Goal: Information Seeking & Learning: Learn about a topic

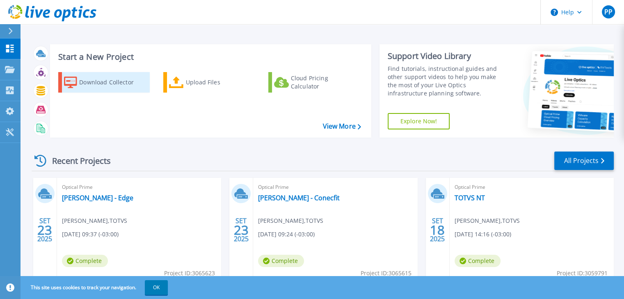
click at [72, 82] on icon at bounding box center [70, 83] width 13 height 12
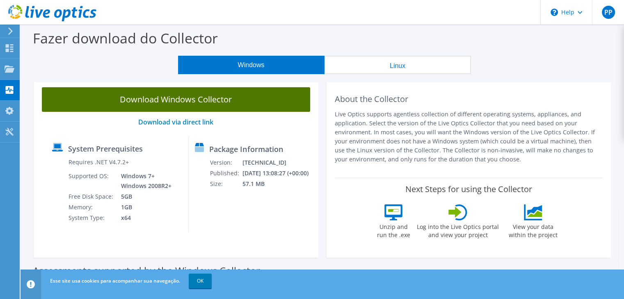
click at [167, 99] on link "Download Windows Collector" at bounding box center [176, 99] width 268 height 25
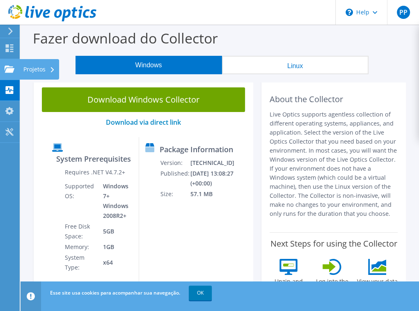
click at [11, 73] on div at bounding box center [10, 70] width 10 height 9
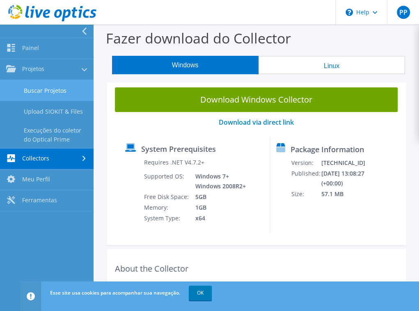
click at [56, 87] on link "Buscar Projetos" at bounding box center [46, 90] width 93 height 21
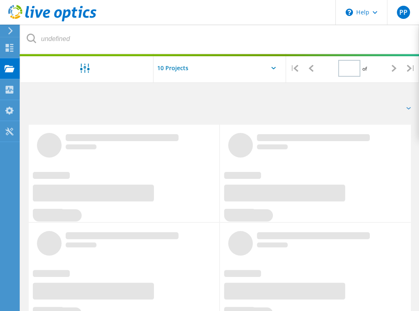
type input "1"
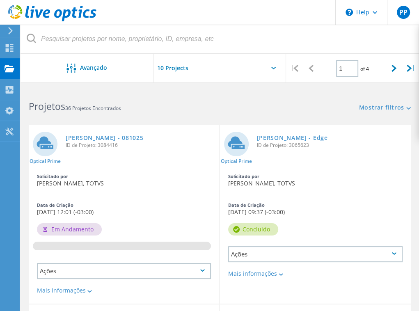
click at [46, 146] on icon at bounding box center [44, 143] width 17 height 12
click at [46, 165] on div "0.04%" at bounding box center [124, 192] width 190 height 134
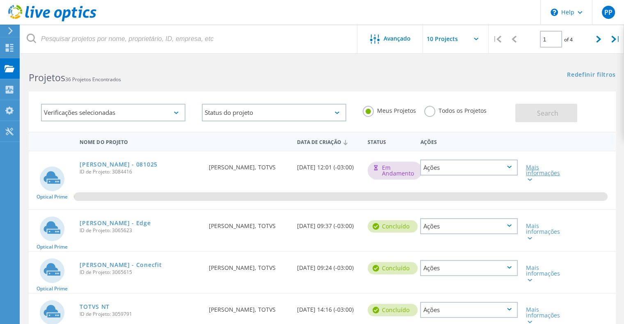
click at [424, 169] on div "Mais informações" at bounding box center [545, 172] width 39 height 17
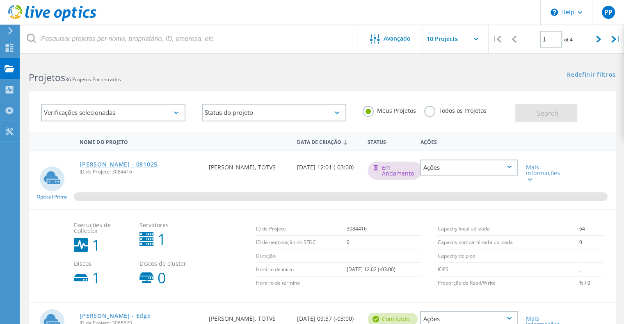
click at [102, 164] on link "[PERSON_NAME] - 081025" at bounding box center [118, 165] width 77 height 6
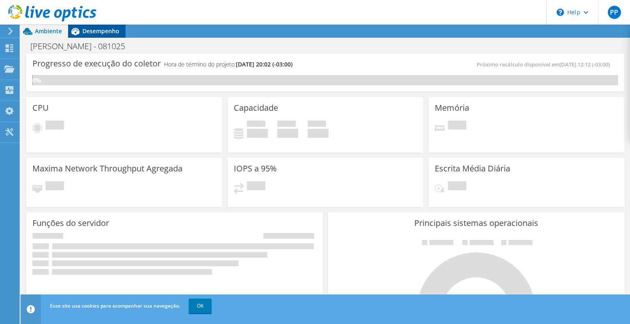
click at [105, 32] on span "Desempenho" at bounding box center [100, 31] width 37 height 8
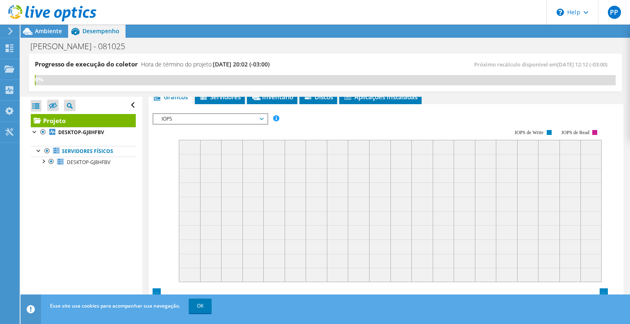
scroll to position [164, 0]
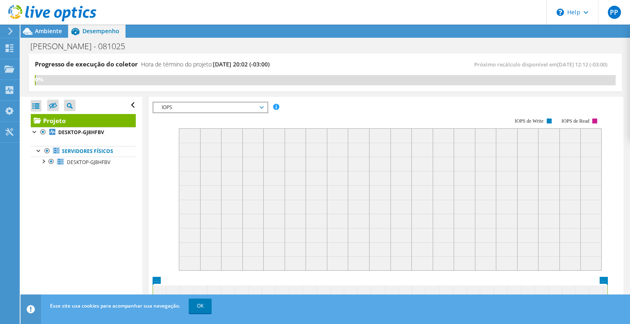
click at [238, 106] on span "IOPS" at bounding box center [209, 108] width 105 height 10
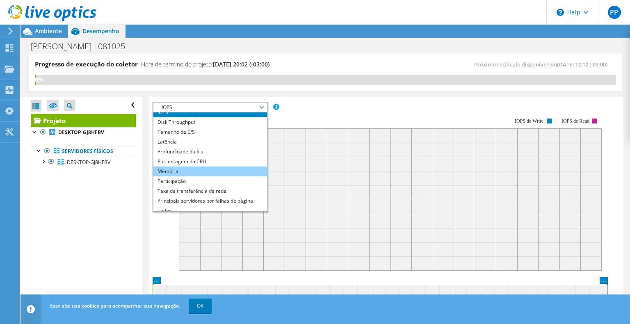
scroll to position [10, 0]
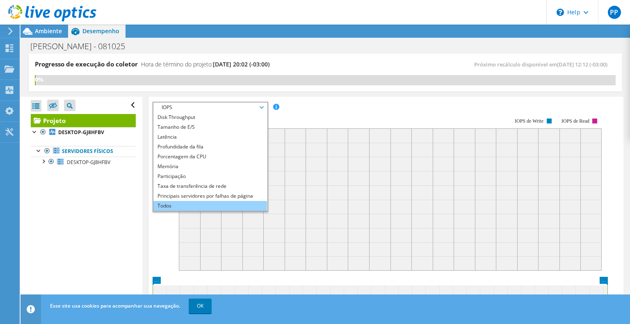
click at [193, 203] on li "Todos" at bounding box center [210, 206] width 114 height 10
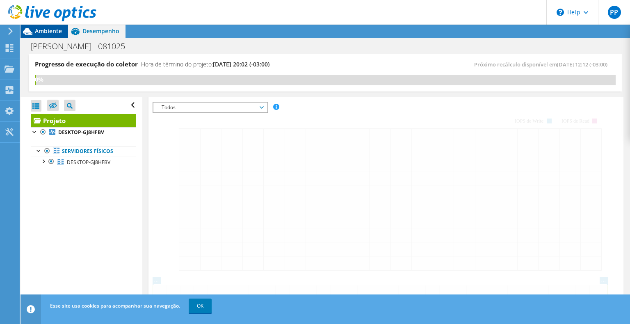
click at [44, 30] on span "Ambiente" at bounding box center [48, 31] width 27 height 8
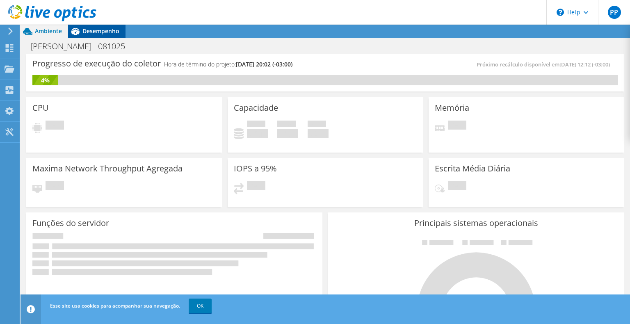
click at [109, 36] on div "Desempenho" at bounding box center [96, 31] width 57 height 13
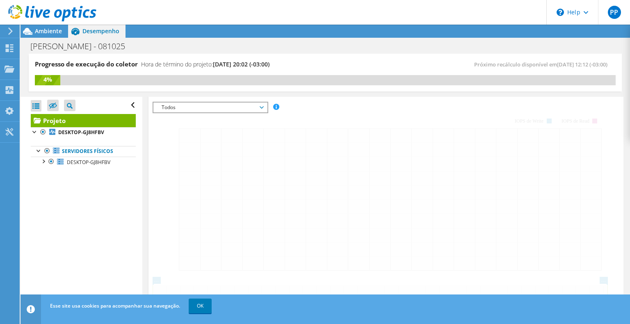
click at [167, 107] on span "Todos" at bounding box center [209, 108] width 105 height 10
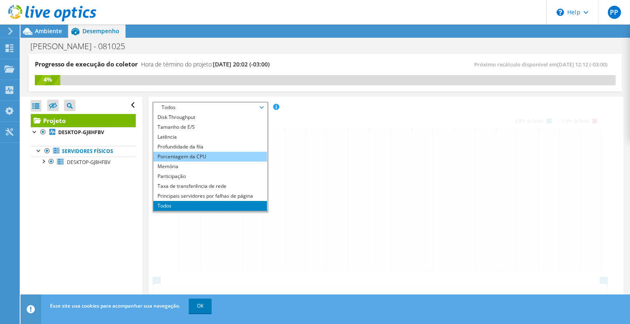
click at [189, 154] on li "Porcentagem da CPU" at bounding box center [210, 157] width 114 height 10
